Goal: Task Accomplishment & Management: Manage account settings

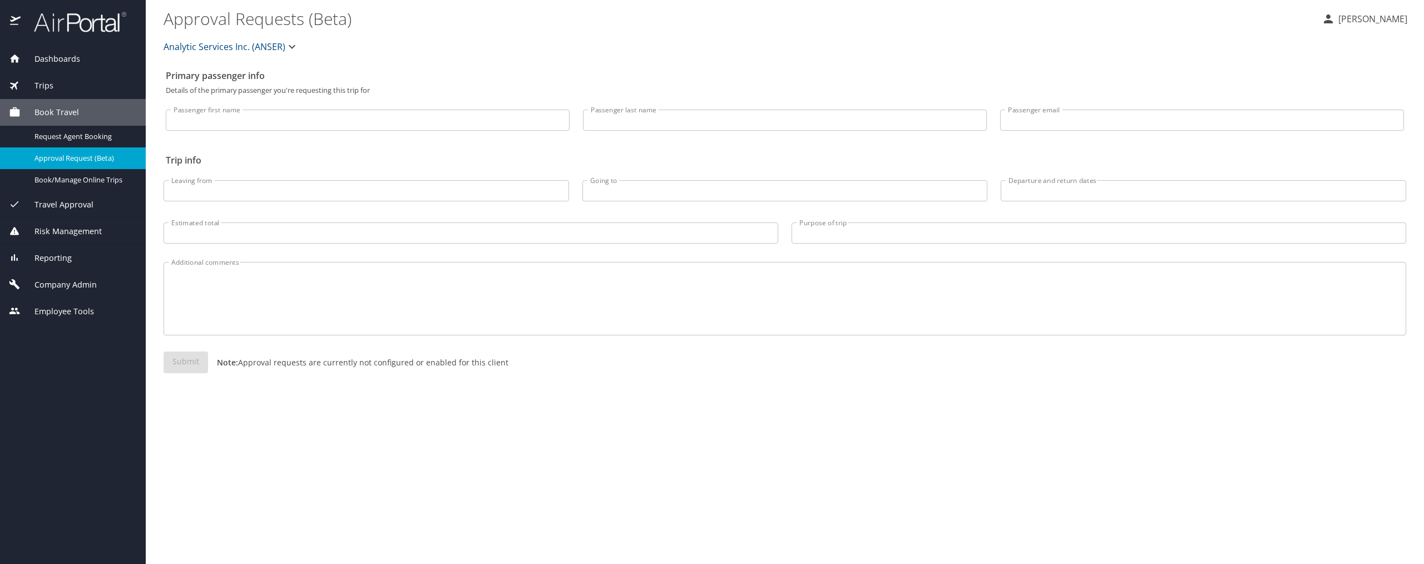
click at [71, 284] on span "Company Admin" at bounding box center [59, 285] width 76 height 12
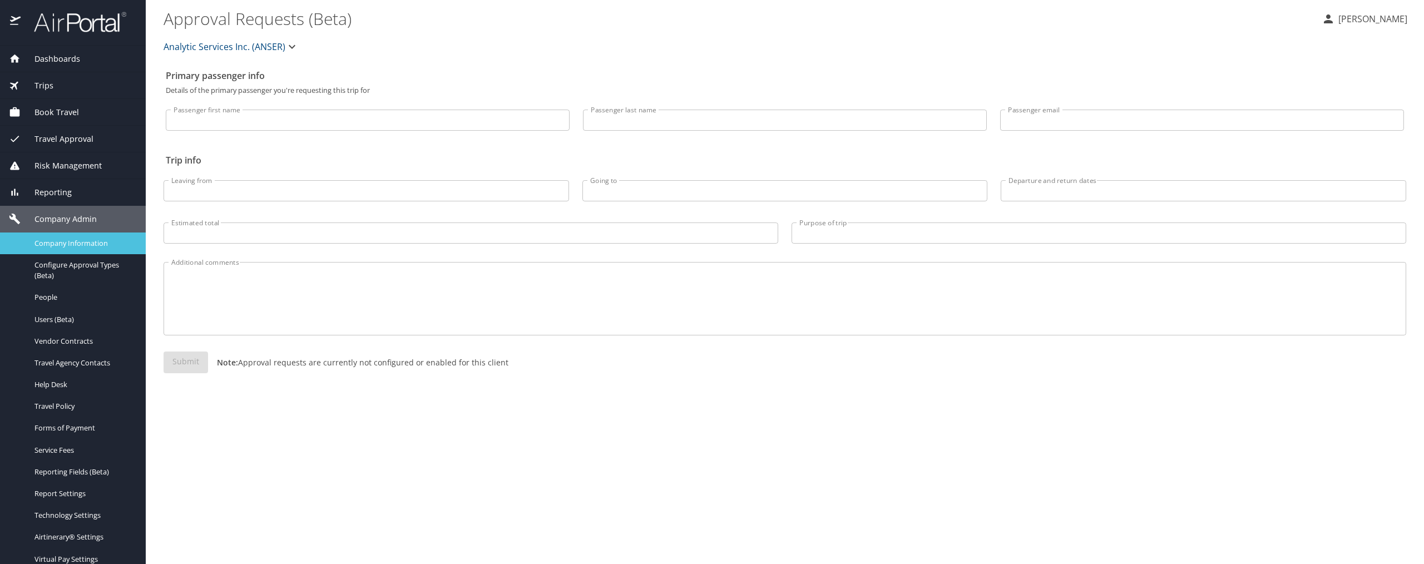
click at [75, 239] on span "Company Information" at bounding box center [83, 243] width 98 height 11
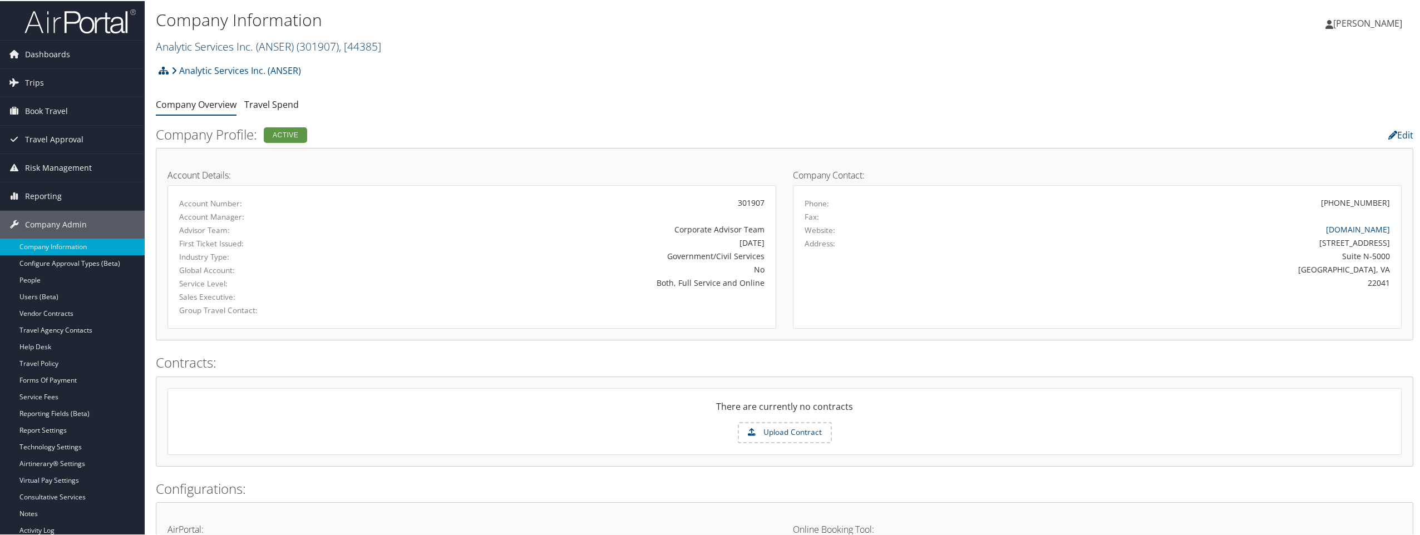
click at [298, 43] on span "( 301907 )" at bounding box center [317, 45] width 42 height 15
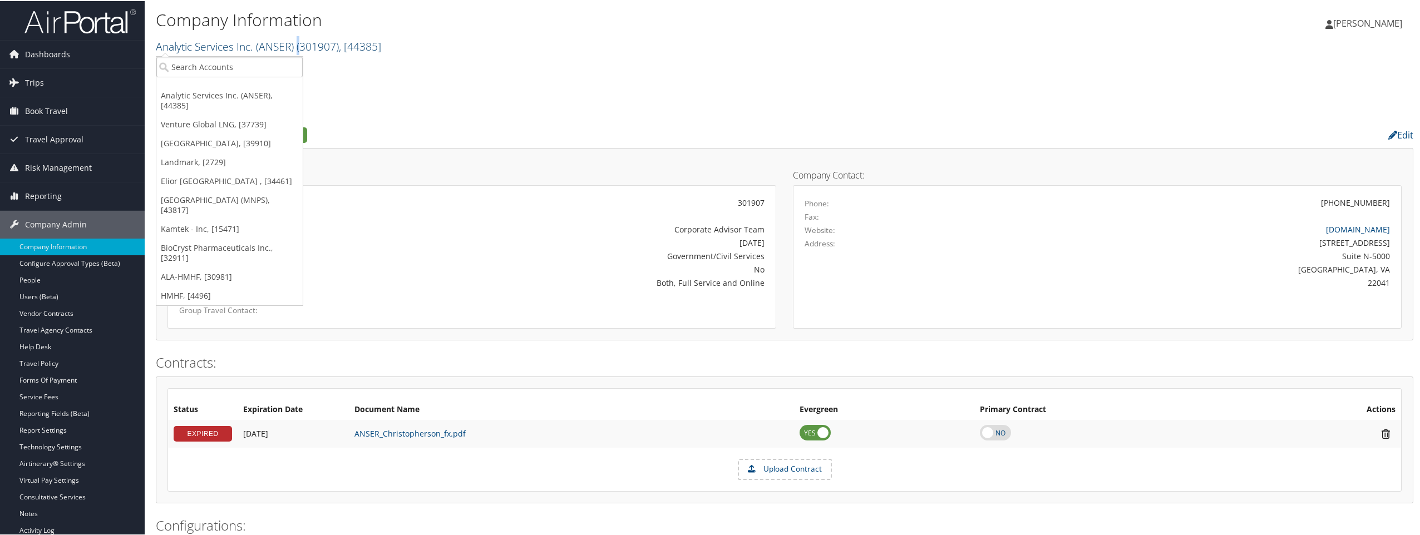
click at [298, 43] on span "( 301907 )" at bounding box center [317, 45] width 42 height 15
click at [260, 69] on input "search" at bounding box center [229, 66] width 146 height 21
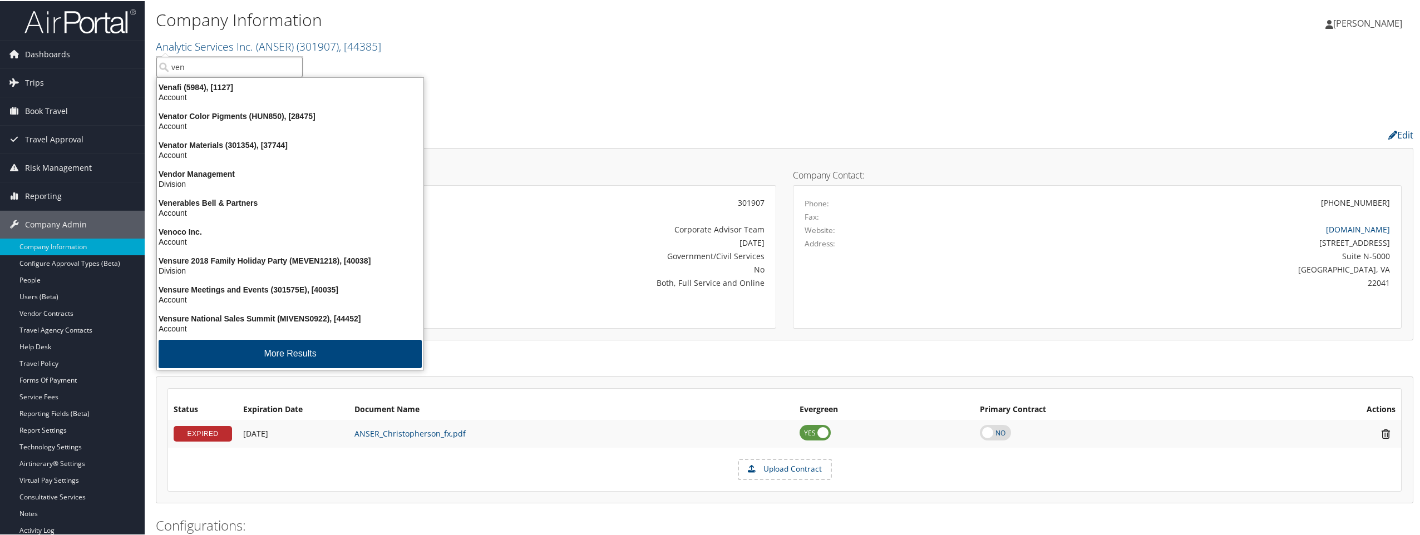
type input "vent"
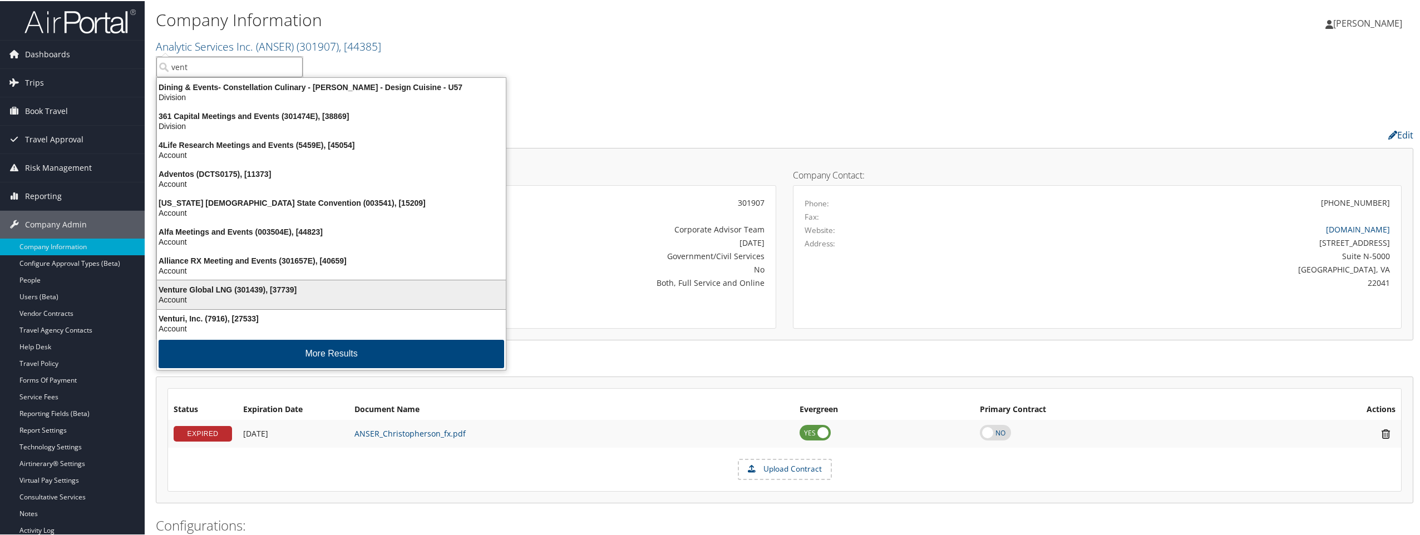
click at [192, 293] on div "Venture Global LNG (301439), [37739]" at bounding box center [331, 289] width 362 height 10
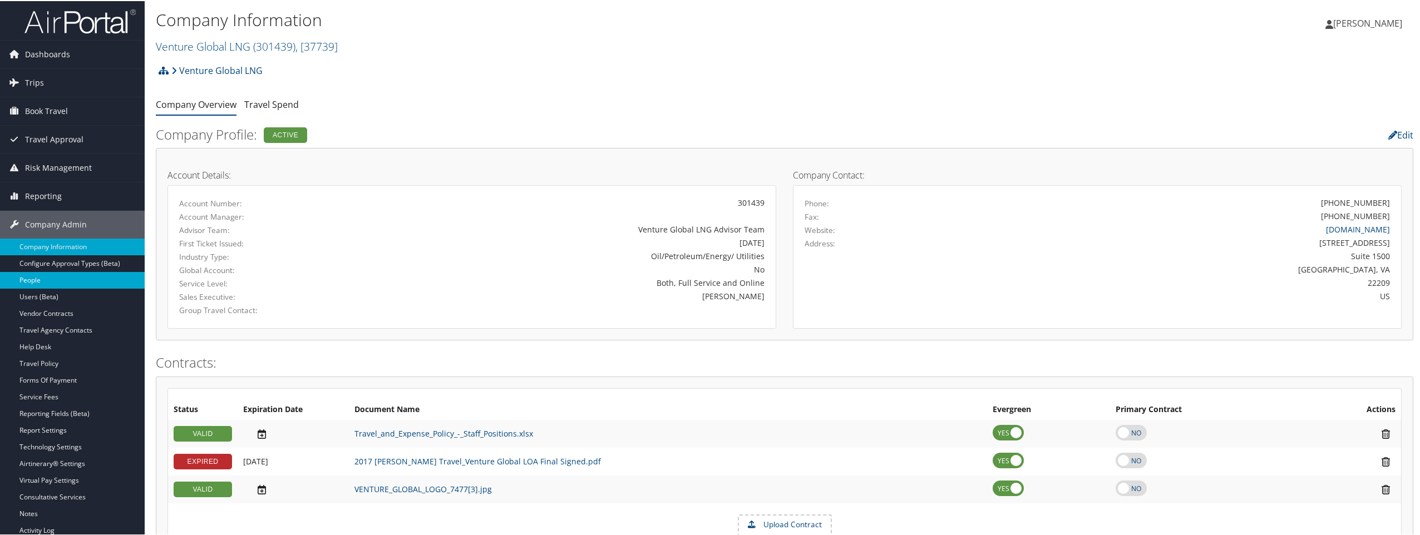
click at [58, 274] on link "People" at bounding box center [72, 279] width 145 height 17
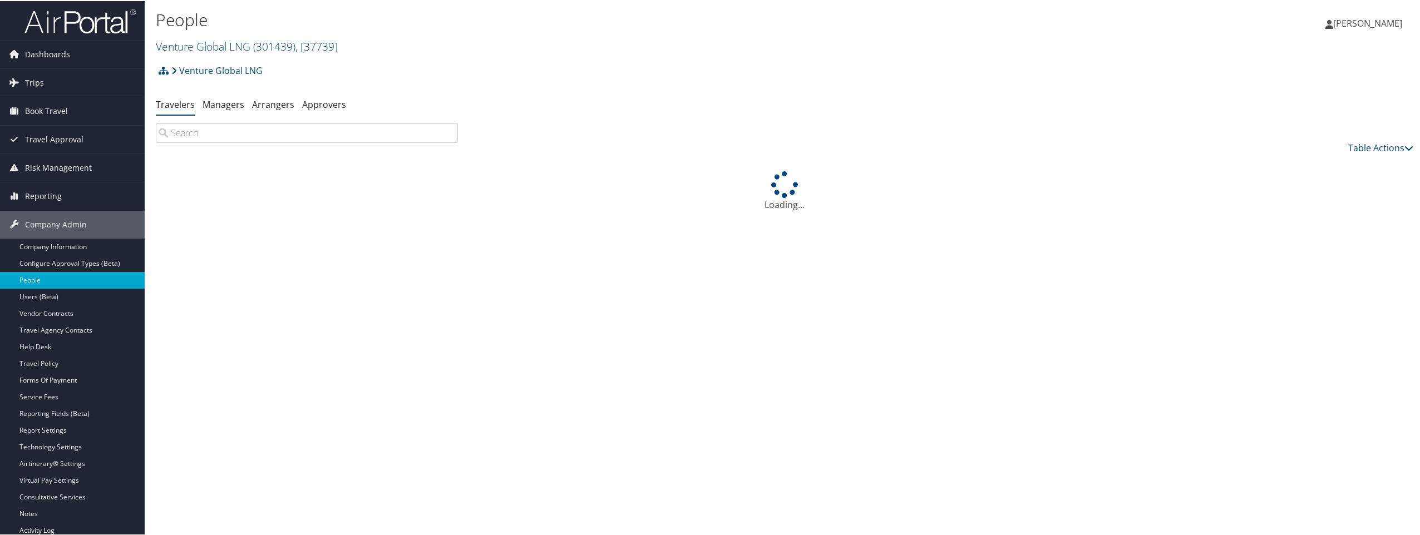
click at [233, 132] on input "search" at bounding box center [307, 132] width 302 height 20
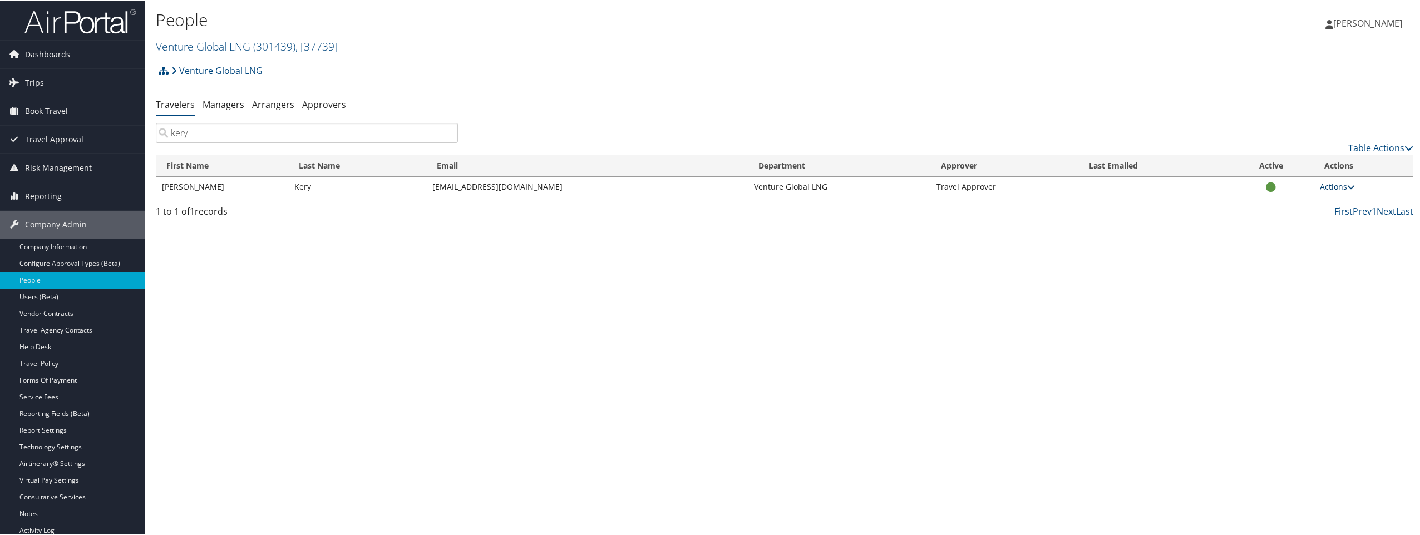
type input "kery"
click at [1342, 184] on link "Actions" at bounding box center [1336, 185] width 35 height 11
click at [1290, 217] on link "View Profile" at bounding box center [1293, 220] width 113 height 19
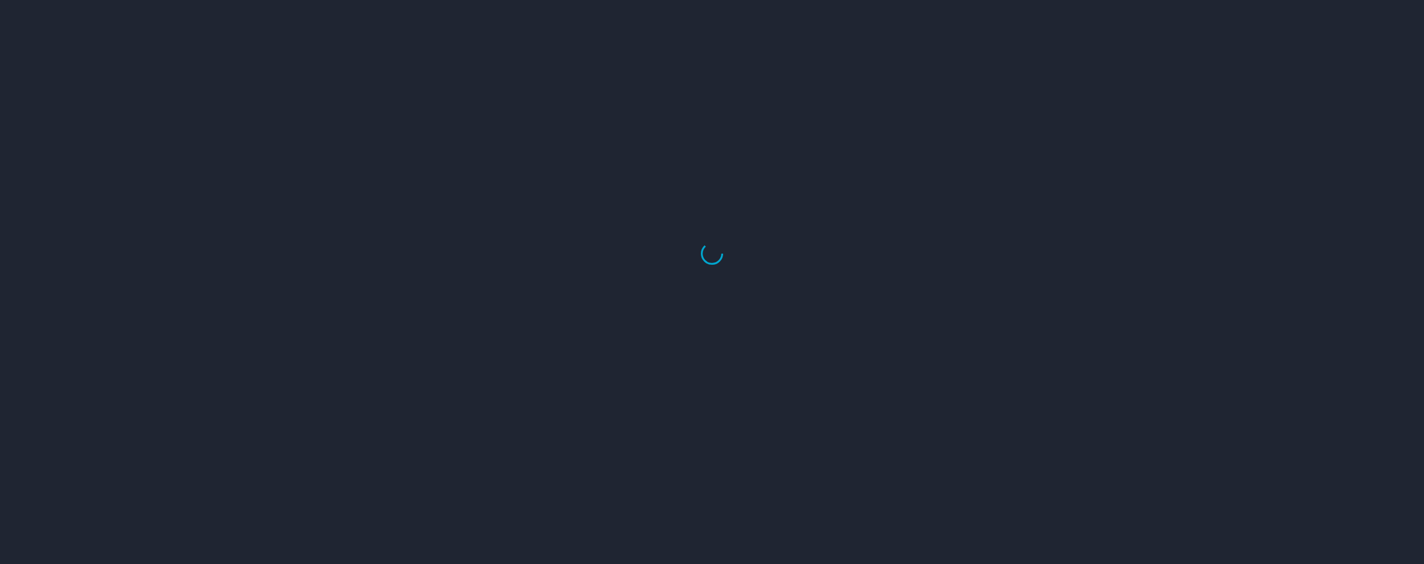
select select "US"
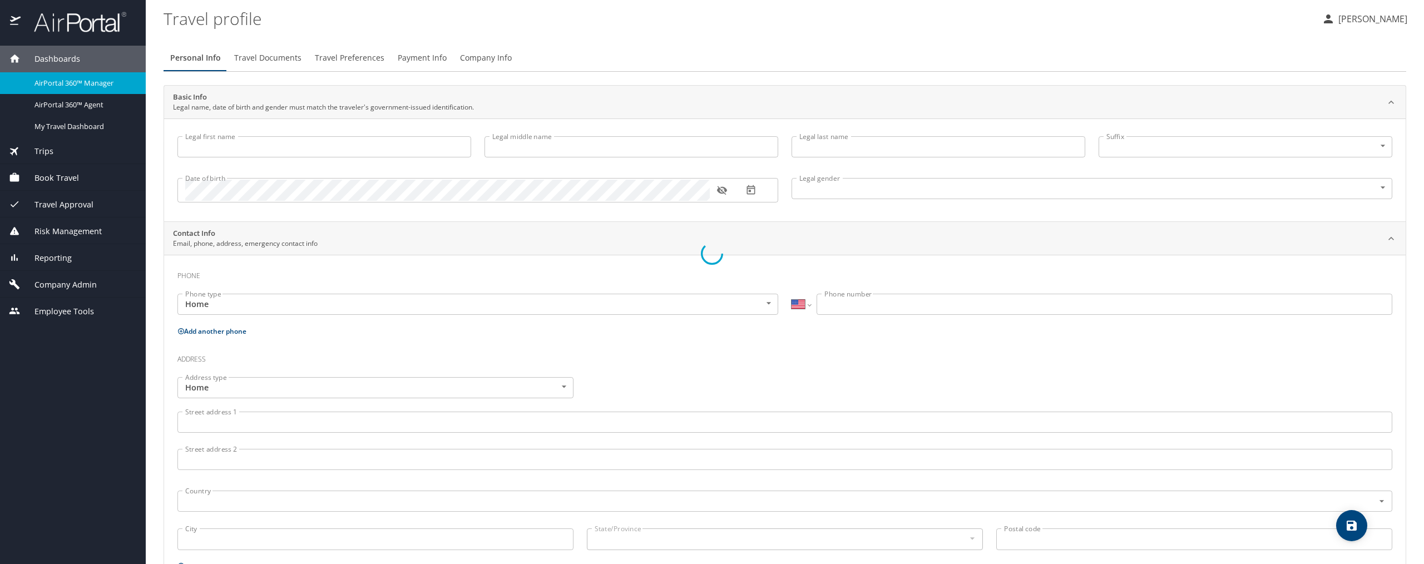
type input "[PERSON_NAME]"
type input "Kery"
type input "[DEMOGRAPHIC_DATA]"
select select "US"
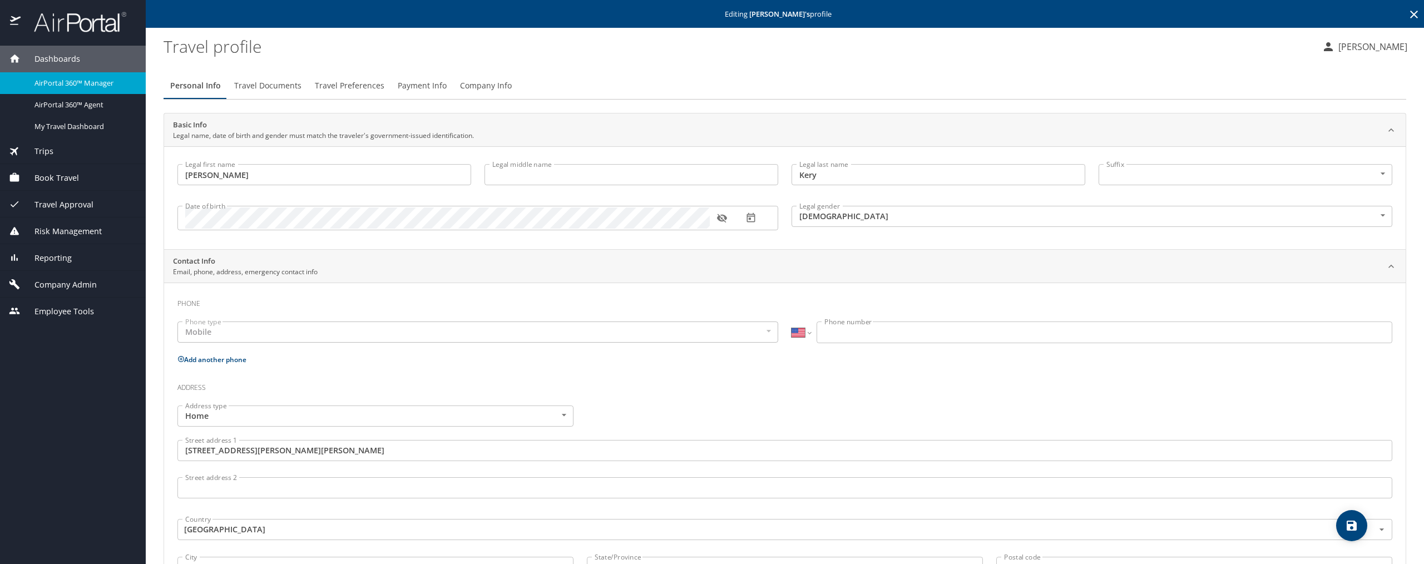
click at [409, 86] on span "Payment Info" at bounding box center [422, 86] width 49 height 14
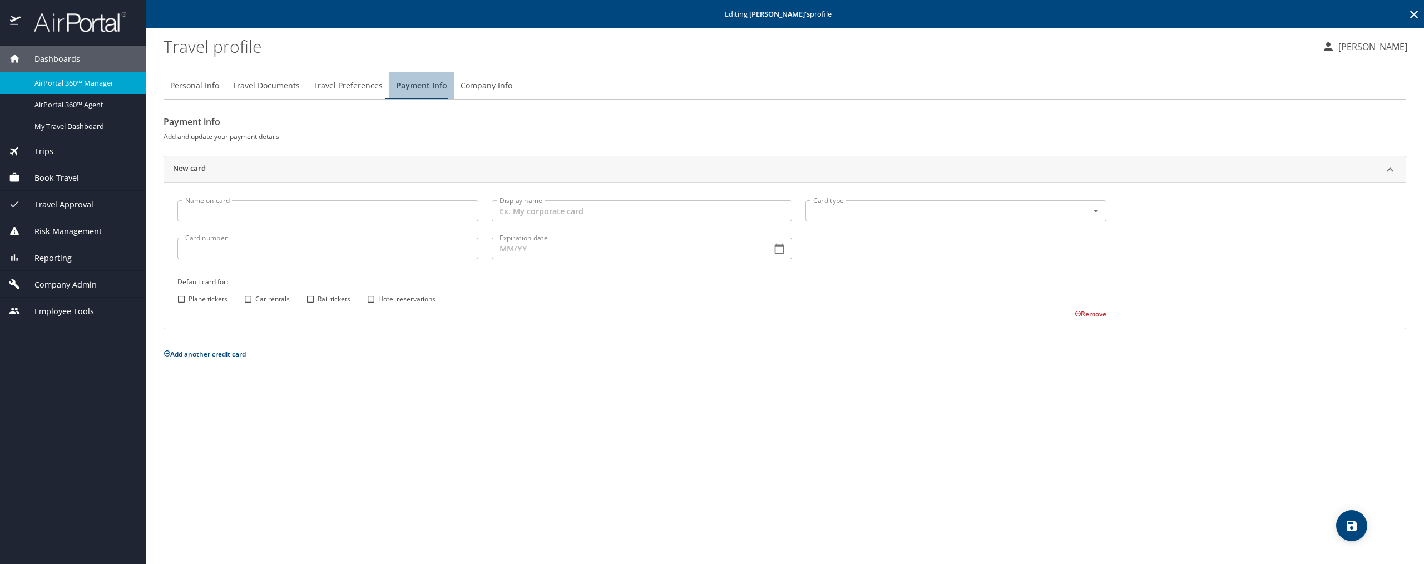
click at [409, 86] on span "Payment Info" at bounding box center [421, 86] width 51 height 14
click at [369, 85] on span "Travel Preferences" at bounding box center [348, 86] width 70 height 14
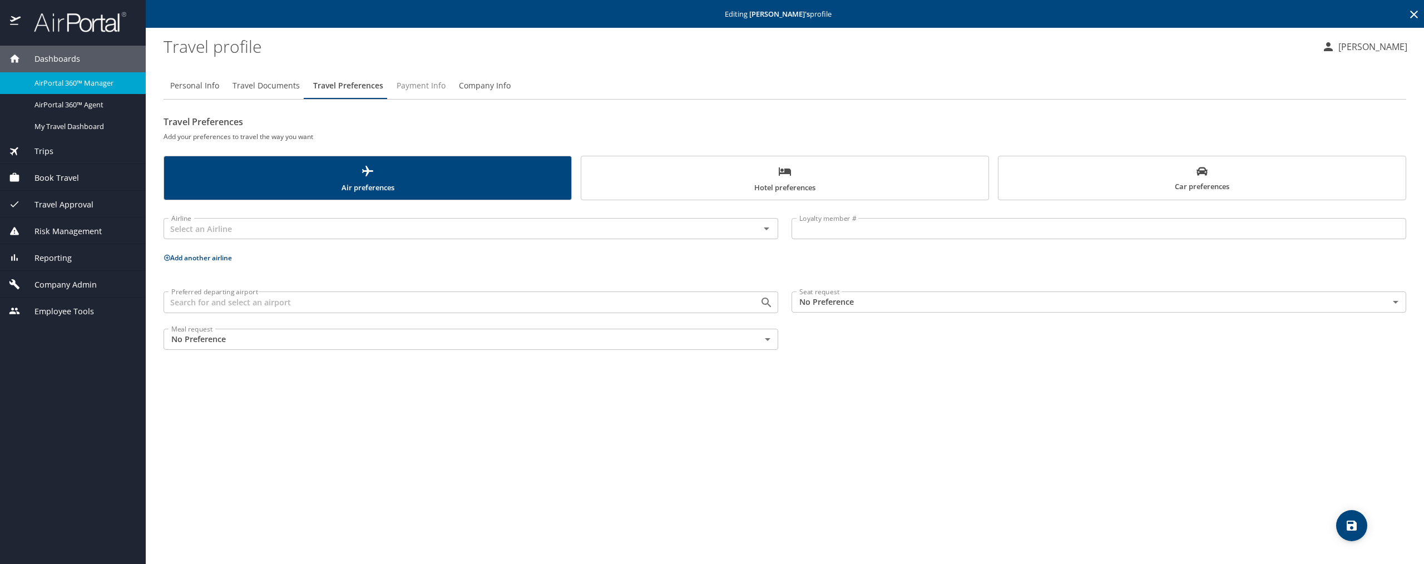
click at [401, 83] on span "Payment Info" at bounding box center [421, 86] width 49 height 14
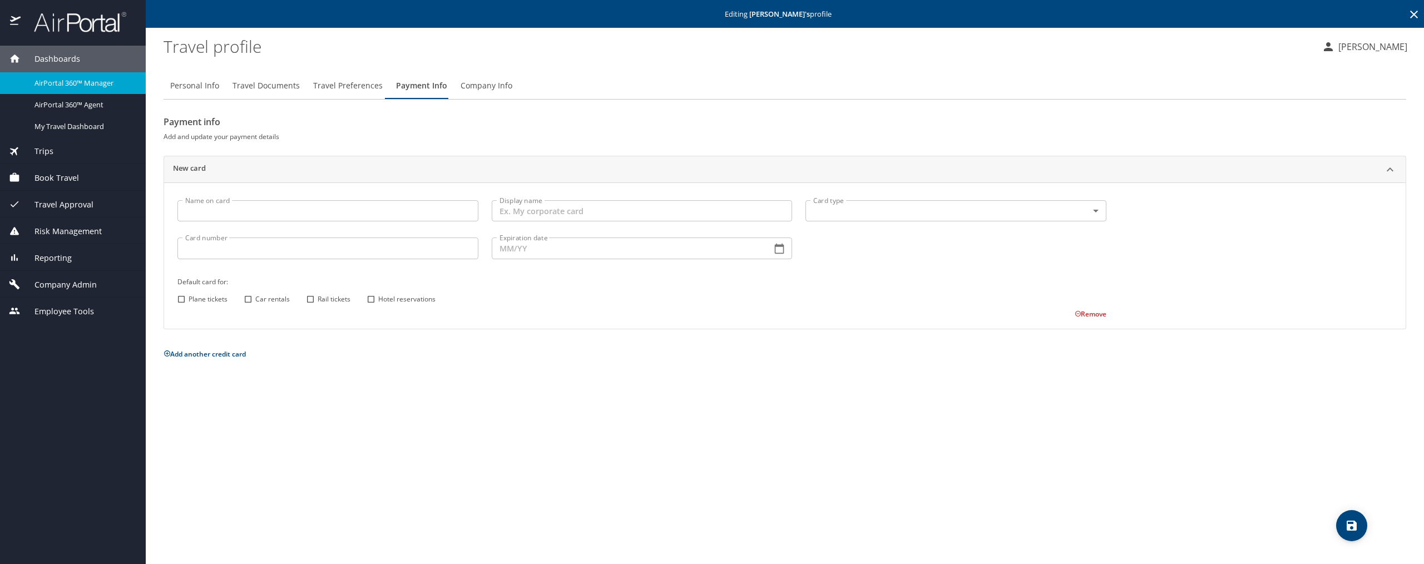
click at [177, 296] on input "Plane tickets" at bounding box center [181, 299] width 14 height 14
checkbox input "true"
click at [247, 298] on input "Car rentals" at bounding box center [248, 299] width 14 height 14
checkbox input "true"
click at [315, 300] on input "Rail tickets" at bounding box center [310, 299] width 14 height 14
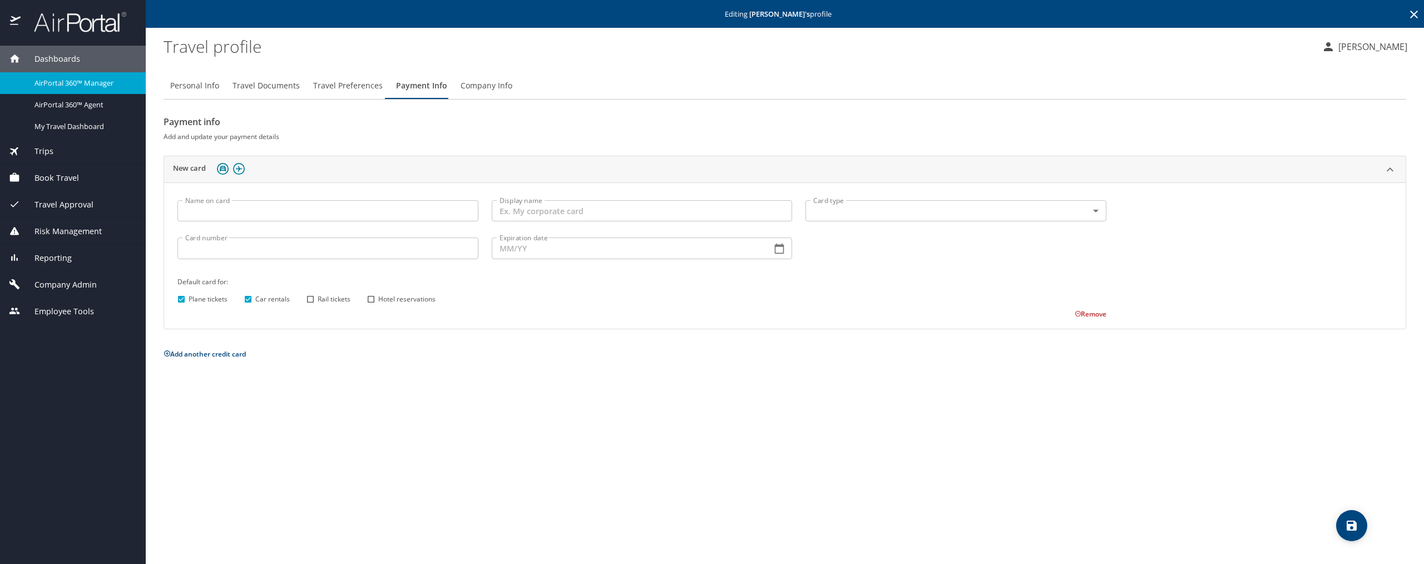
click at [315, 300] on input "Rail tickets" at bounding box center [310, 299] width 14 height 14
checkbox input "false"
click at [372, 300] on input "Hotel reservations" at bounding box center [371, 299] width 14 height 14
checkbox input "true"
click at [1347, 525] on icon "save" at bounding box center [1352, 526] width 10 height 10
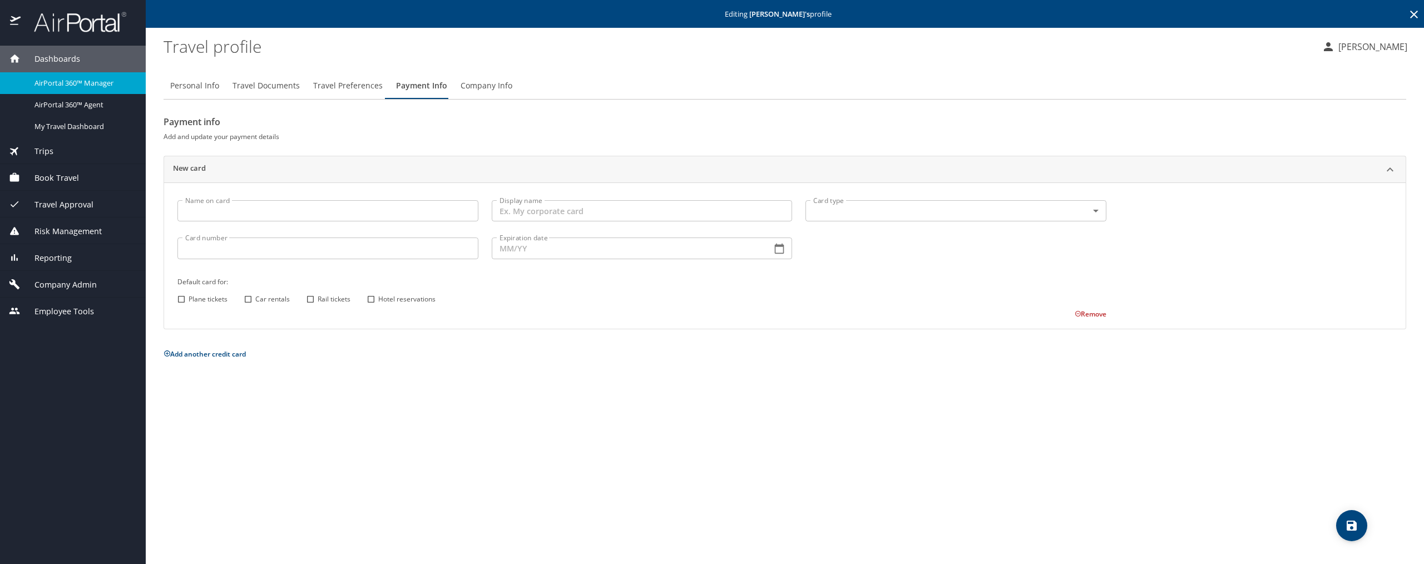
click at [1413, 12] on icon at bounding box center [1413, 14] width 13 height 13
